Goal: Task Accomplishment & Management: Manage account settings

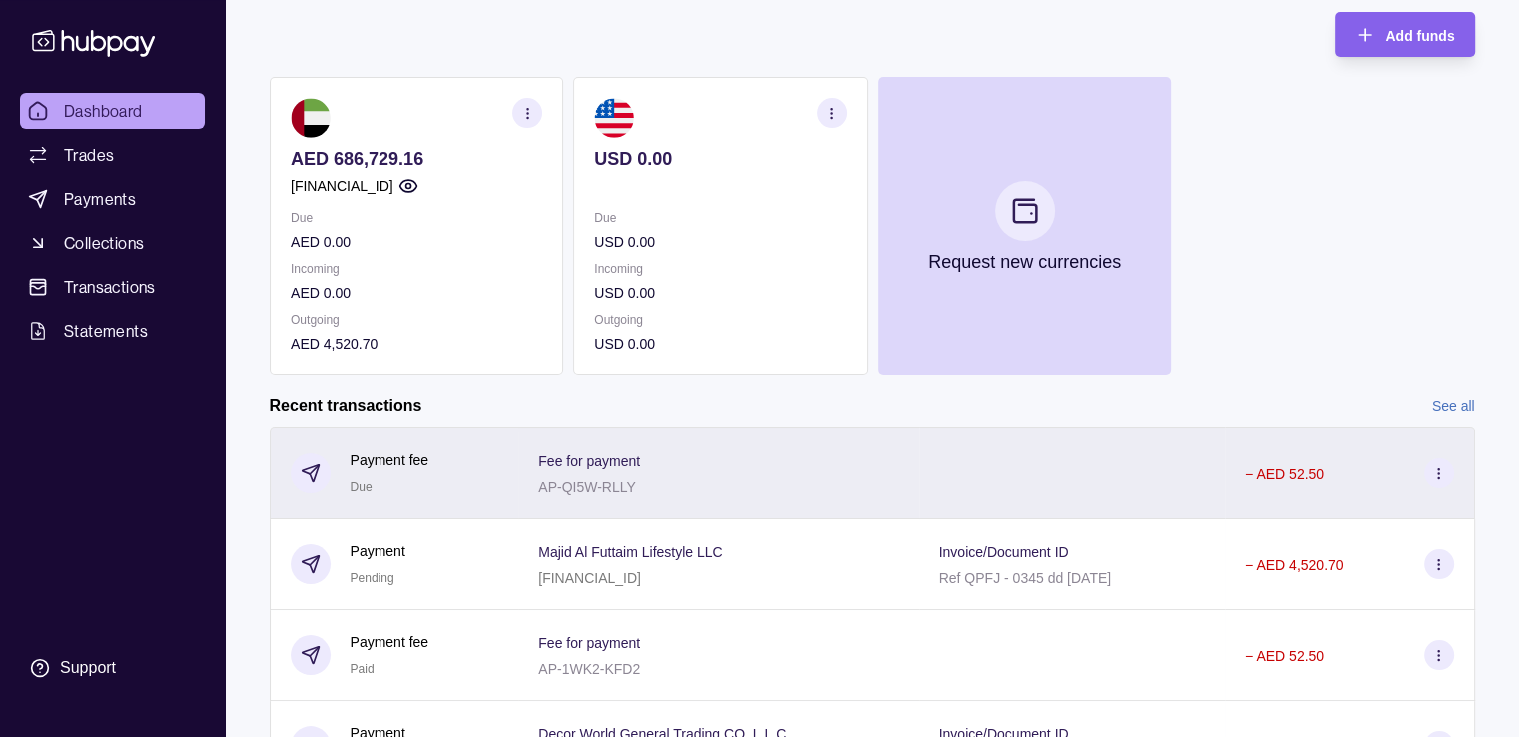
scroll to position [200, 0]
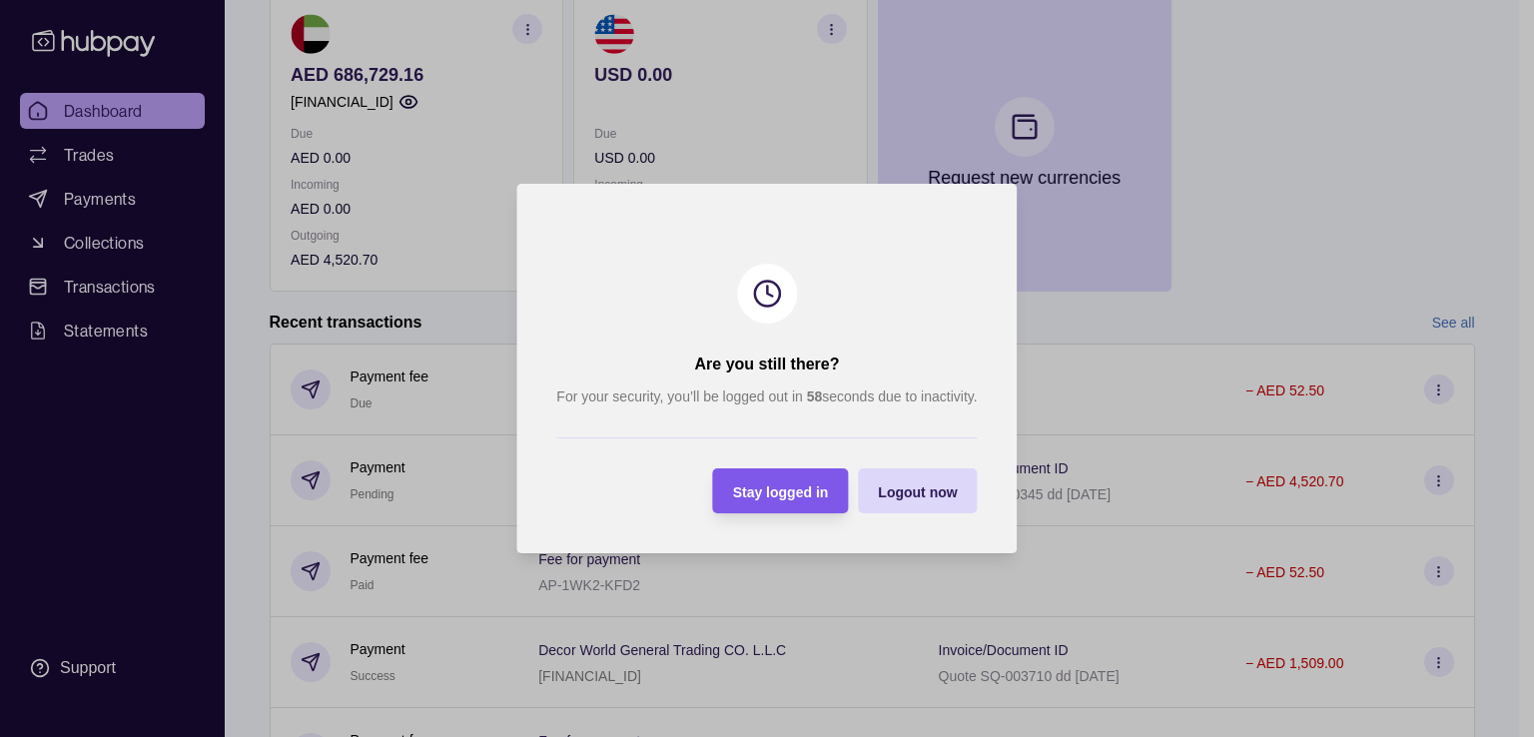
click at [787, 485] on span "Stay logged in" at bounding box center [781, 493] width 96 height 16
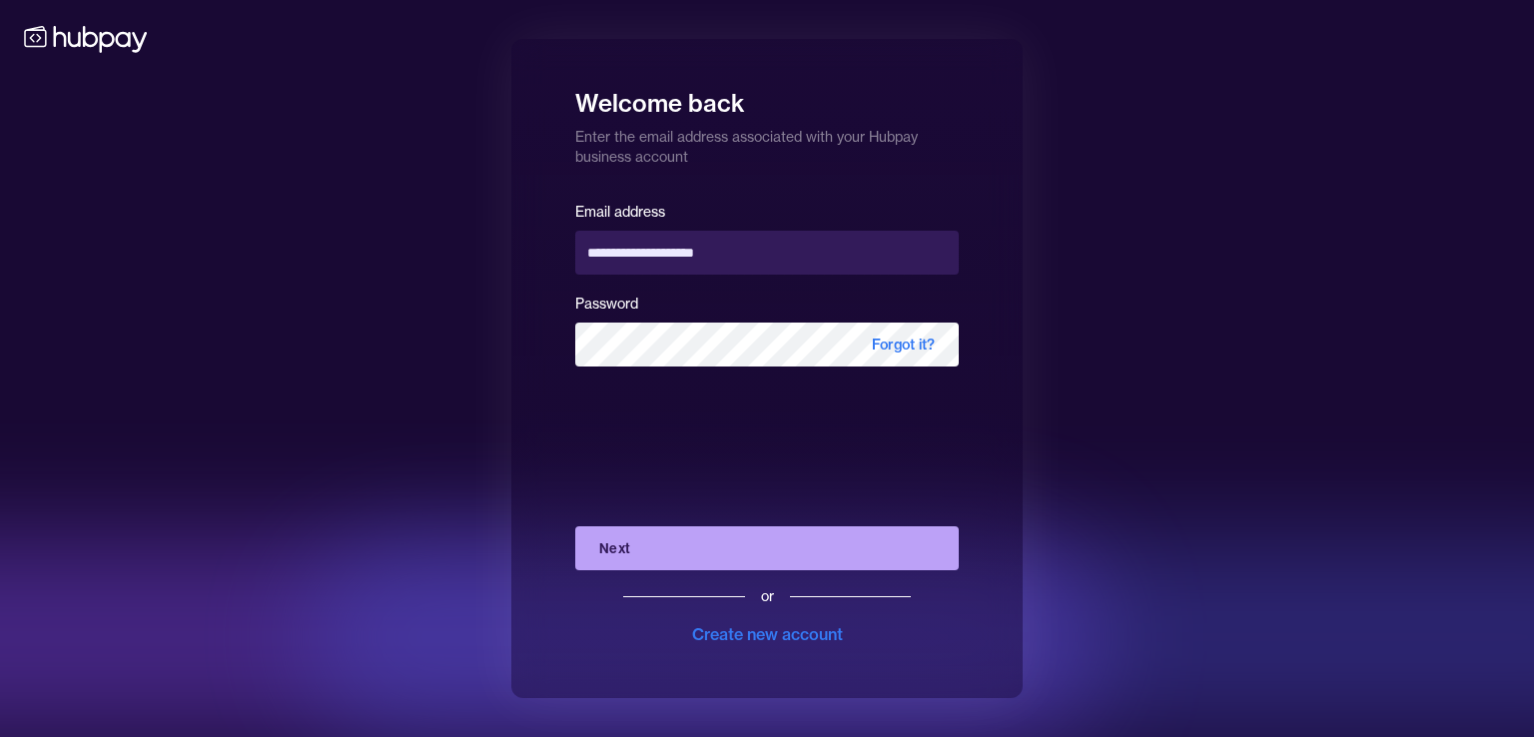
click at [589, 556] on button "Next" at bounding box center [767, 548] width 384 height 44
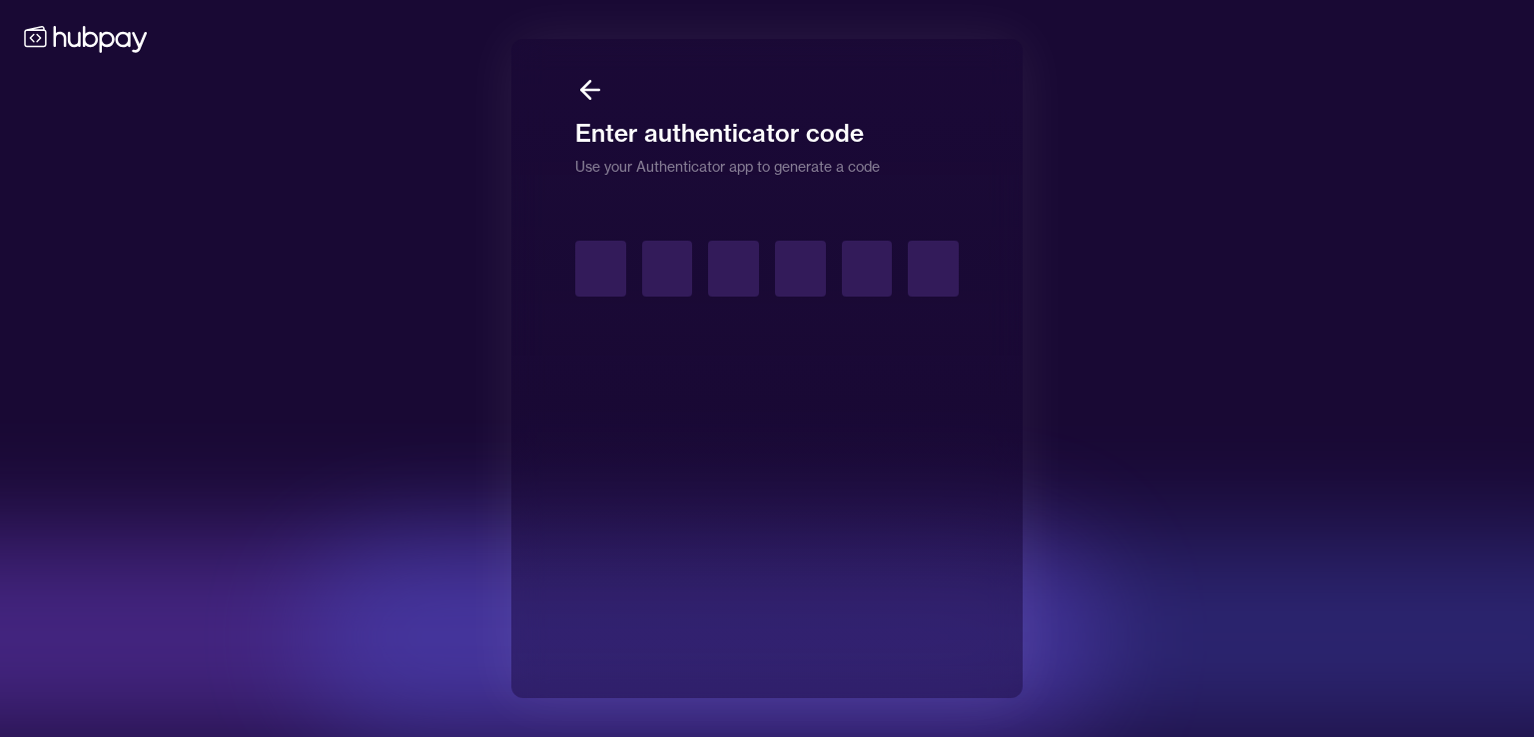
type input "*"
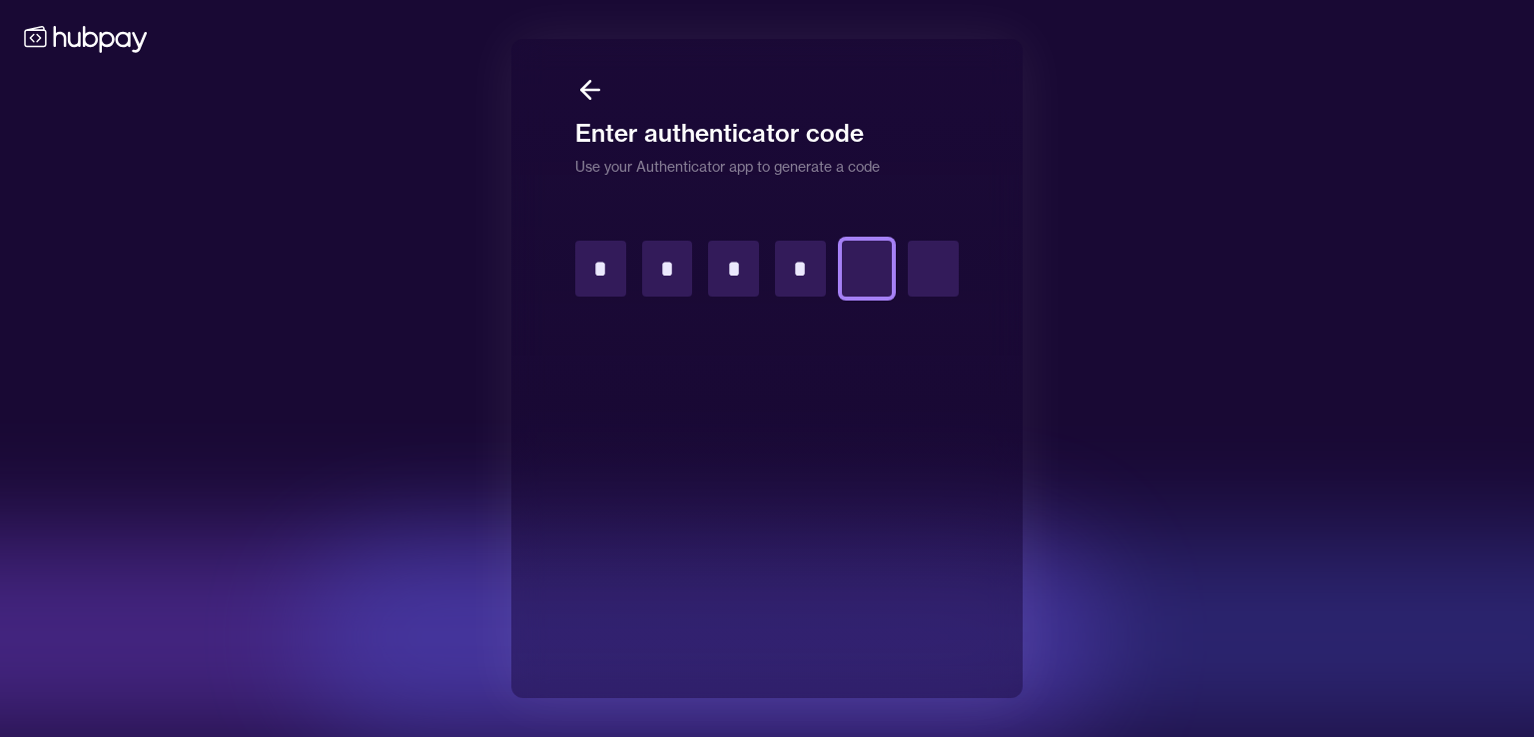
type input "*"
